Goal: Find specific page/section: Locate a particular part of the current website

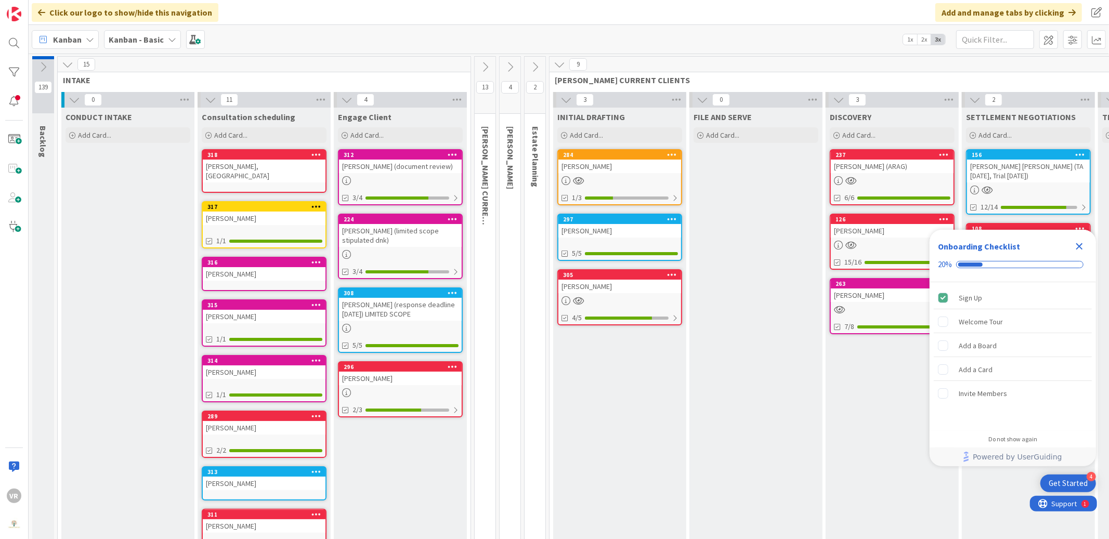
click at [1079, 242] on icon "Close Checklist" at bounding box center [1079, 246] width 12 height 12
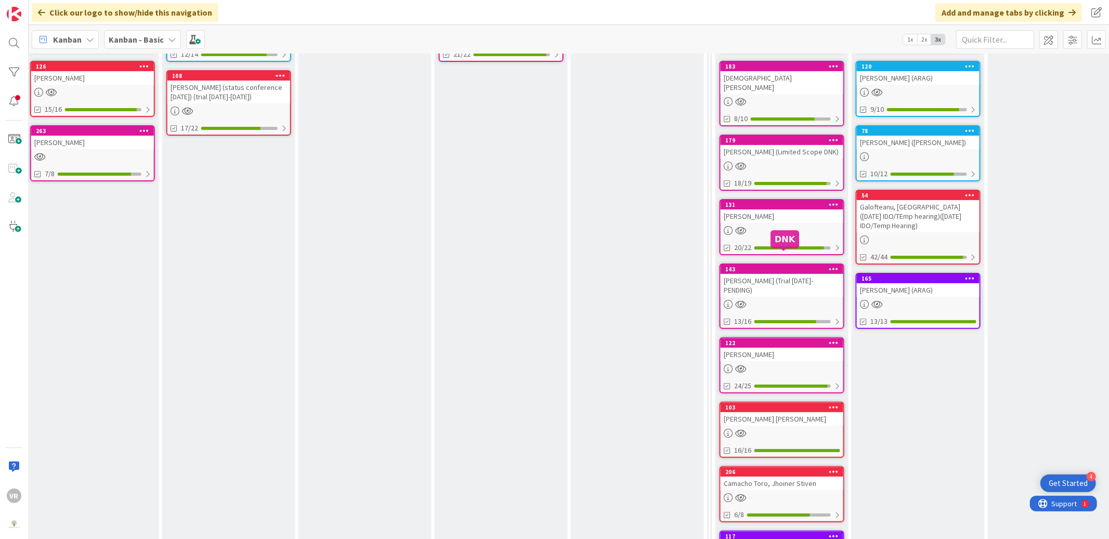
scroll to position [274, 800]
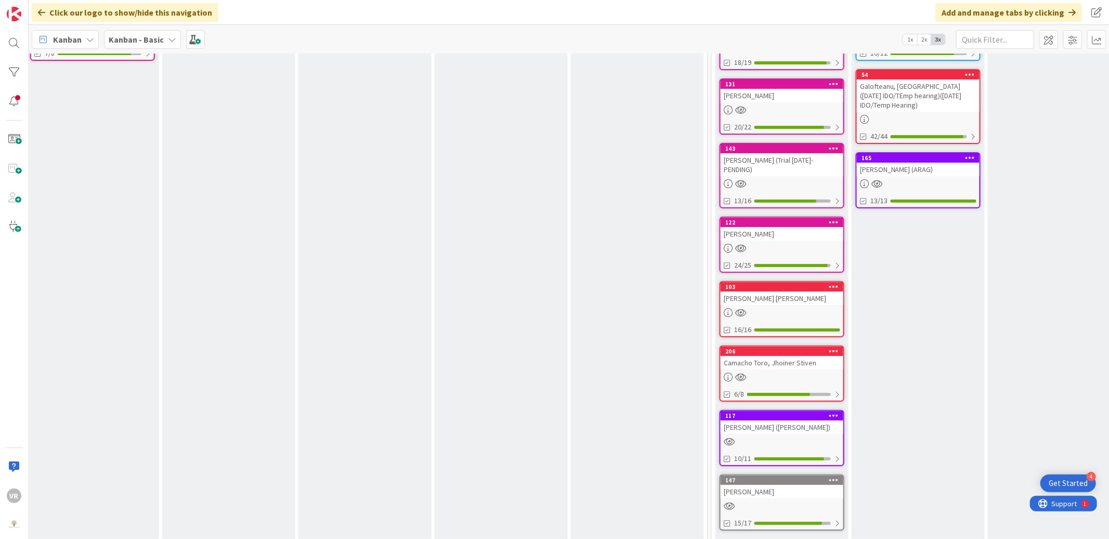
click at [836, 476] on icon at bounding box center [834, 479] width 10 height 7
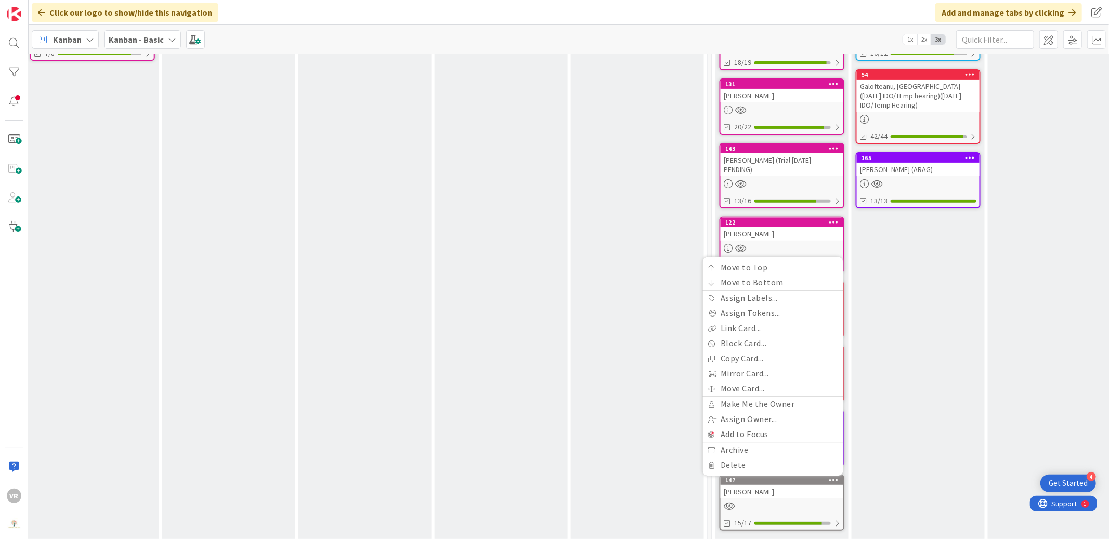
click at [836, 476] on icon at bounding box center [834, 479] width 10 height 7
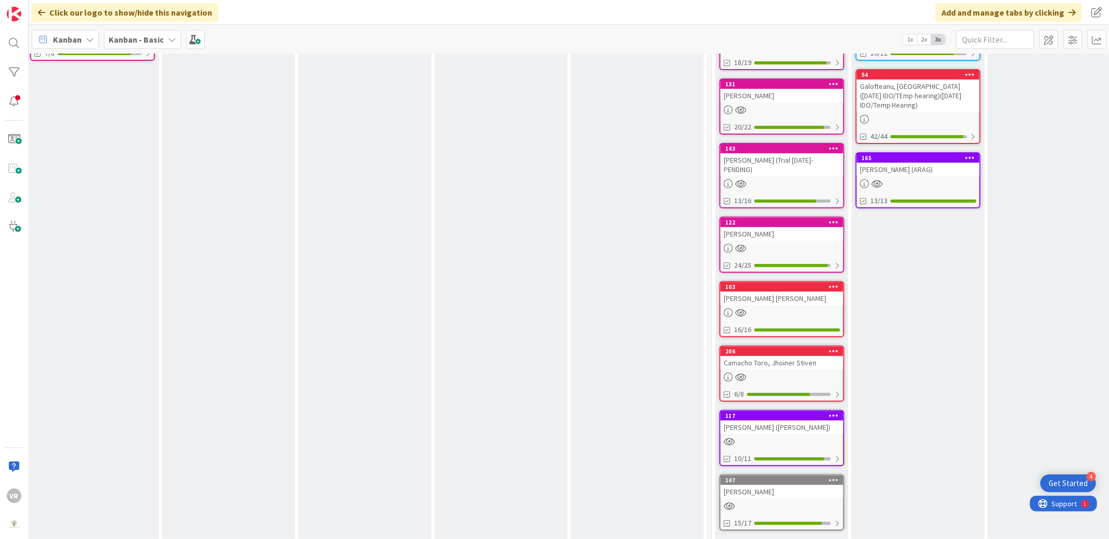
click at [809, 485] on div "[PERSON_NAME]" at bounding box center [782, 492] width 123 height 14
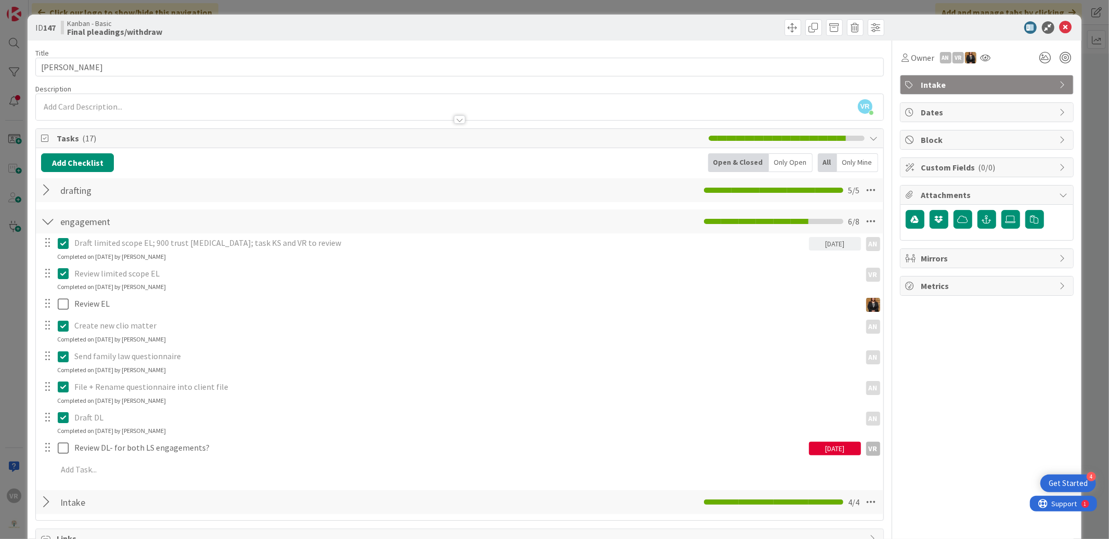
click at [19, 316] on div "ID 147 Kanban - Basic Final pleadings/withdraw Title 16 / 128 [GEOGRAPHIC_DATA]…" at bounding box center [554, 269] width 1109 height 539
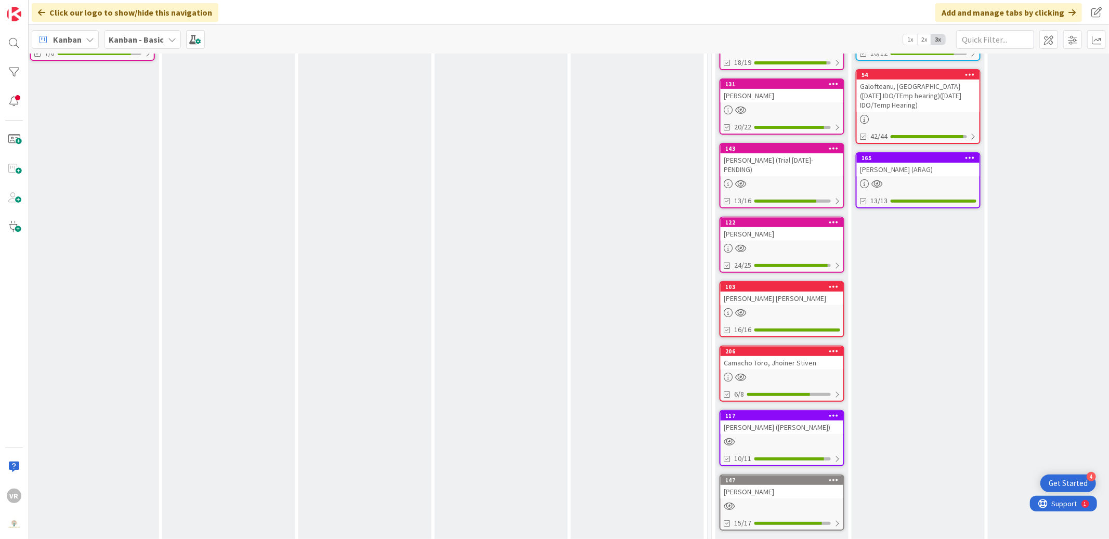
click at [792, 356] on div "Camacho Toro, Jhoiner Stiven" at bounding box center [782, 363] width 123 height 14
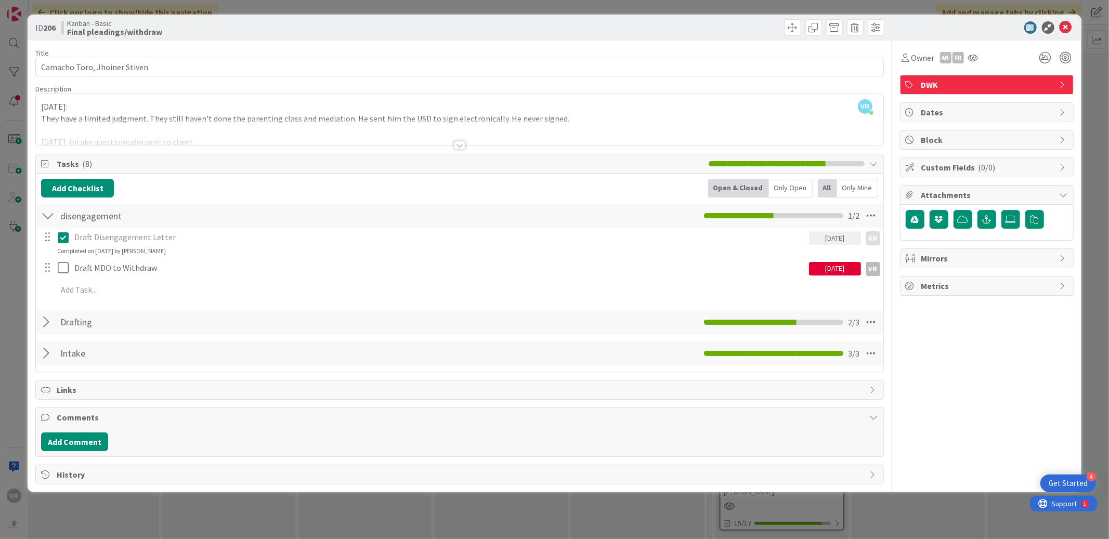
click at [16, 302] on div "ID 206 Kanban - Basic Final pleadings/withdraw Title 29 / 128 [PERSON_NAME], Jh…" at bounding box center [554, 269] width 1109 height 539
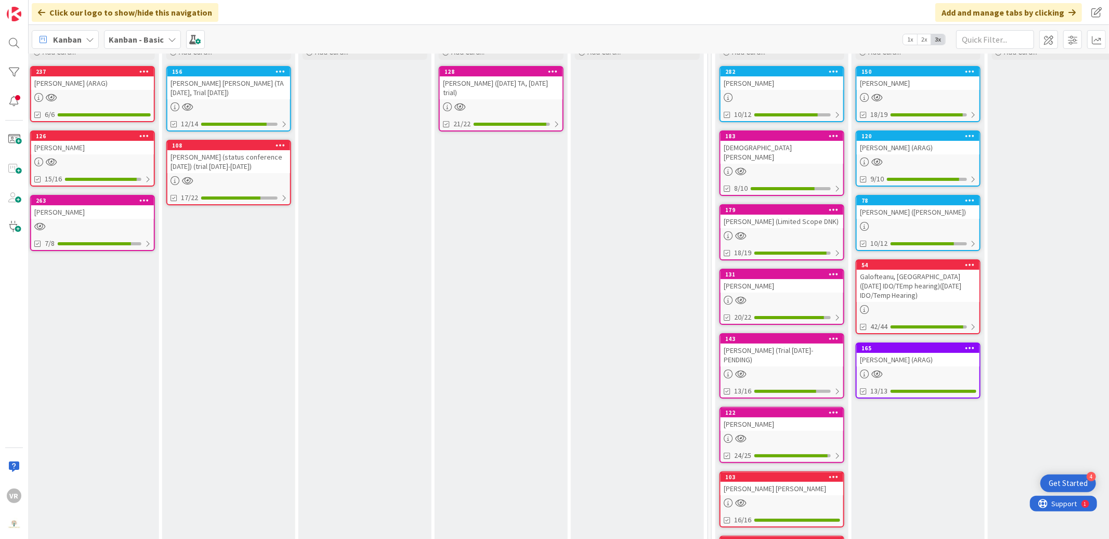
scroll to position [0, 800]
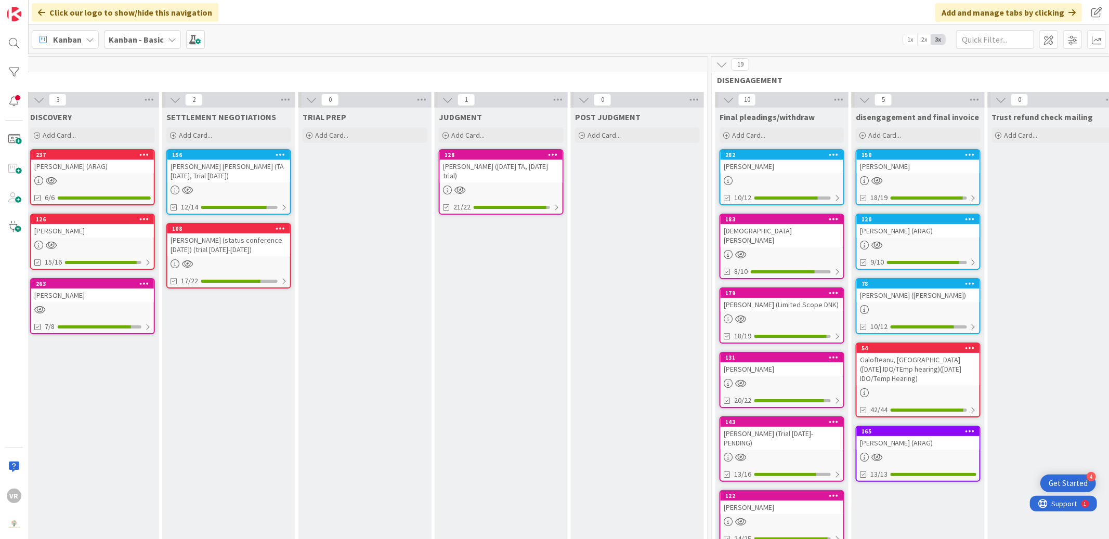
click at [795, 298] on div "[PERSON_NAME] (Limited Scope DNK)" at bounding box center [782, 305] width 123 height 14
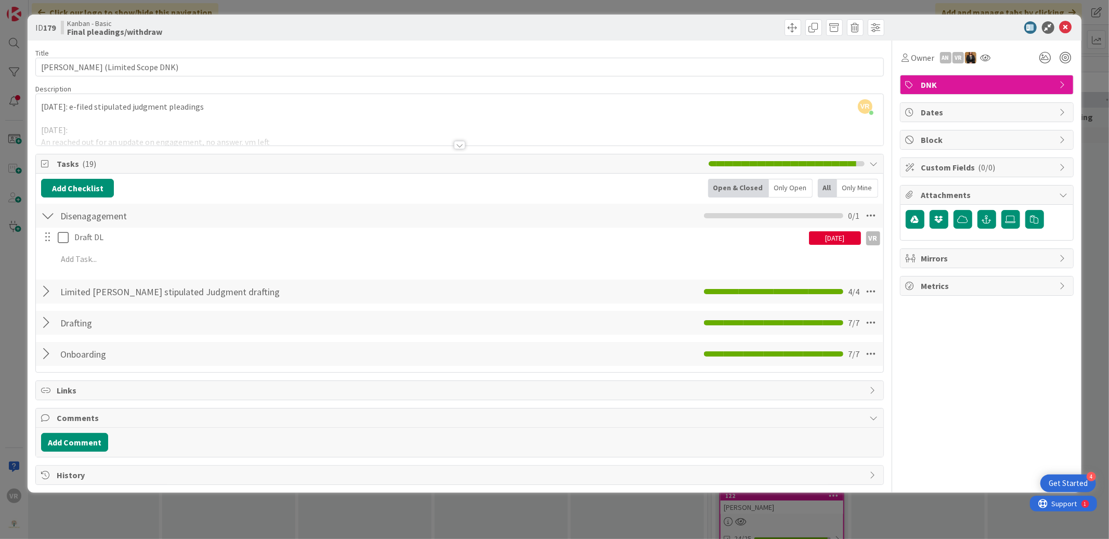
click at [15, 291] on div "ID 179 Kanban - Basic Final pleadings/withdraw Title 31 / 128 [PERSON_NAME] (Li…" at bounding box center [554, 269] width 1109 height 539
